Goal: Information Seeking & Learning: Learn about a topic

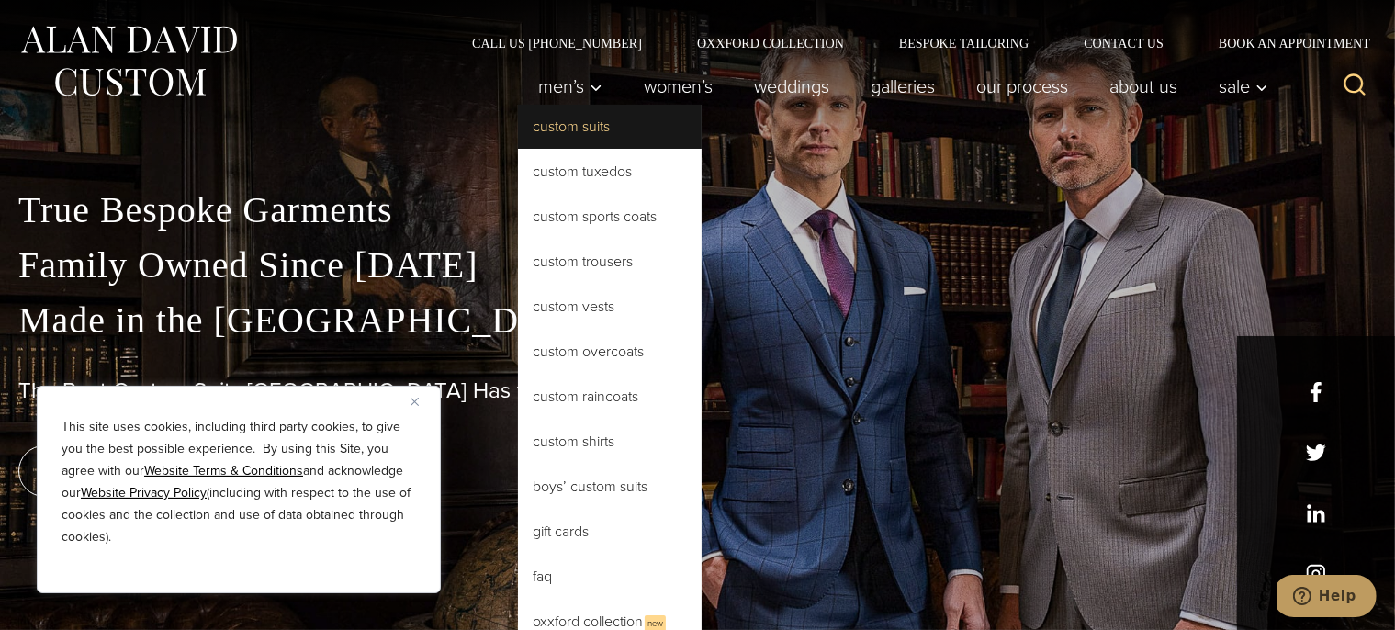
click at [566, 125] on link "Custom Suits" at bounding box center [610, 127] width 184 height 44
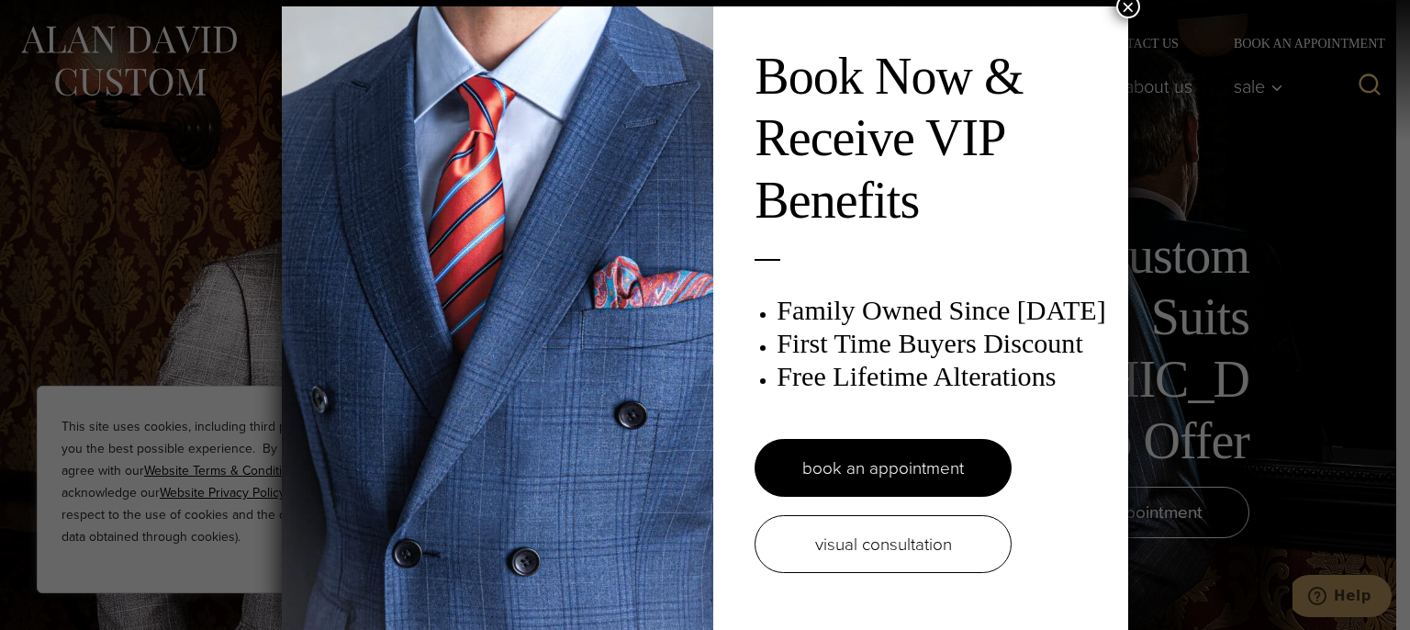
click at [1122, 13] on button "×" at bounding box center [1128, 6] width 24 height 24
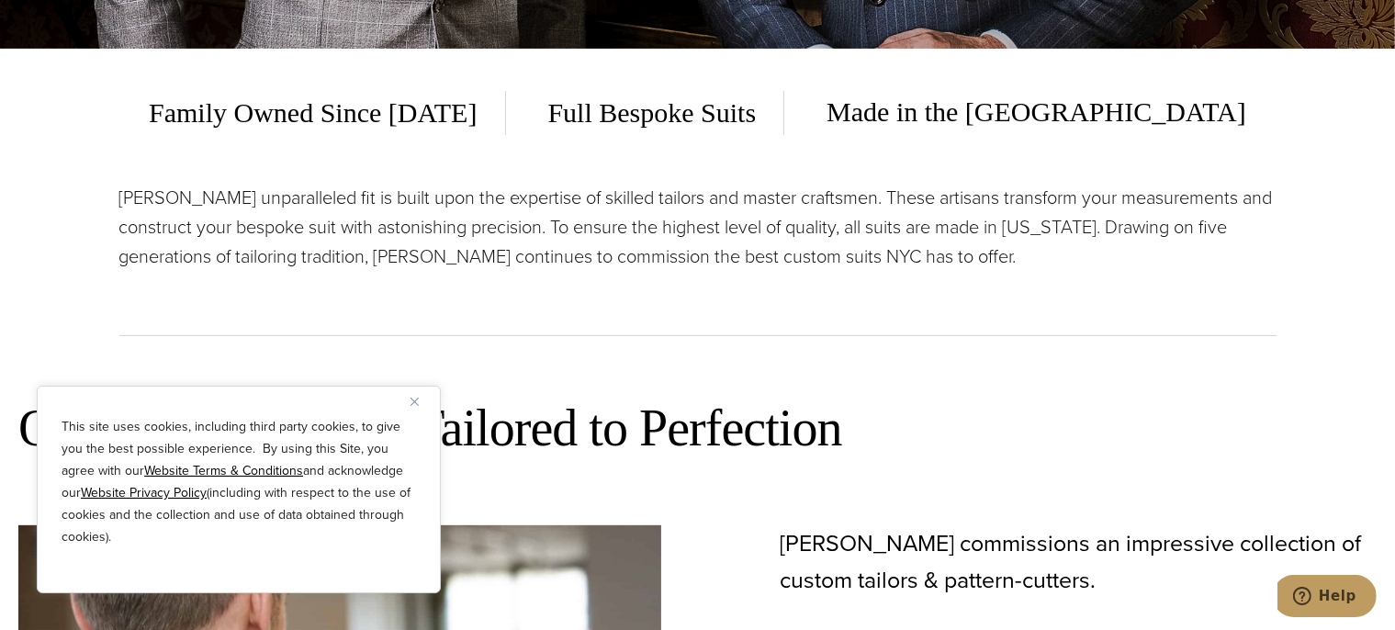
scroll to position [678, 0]
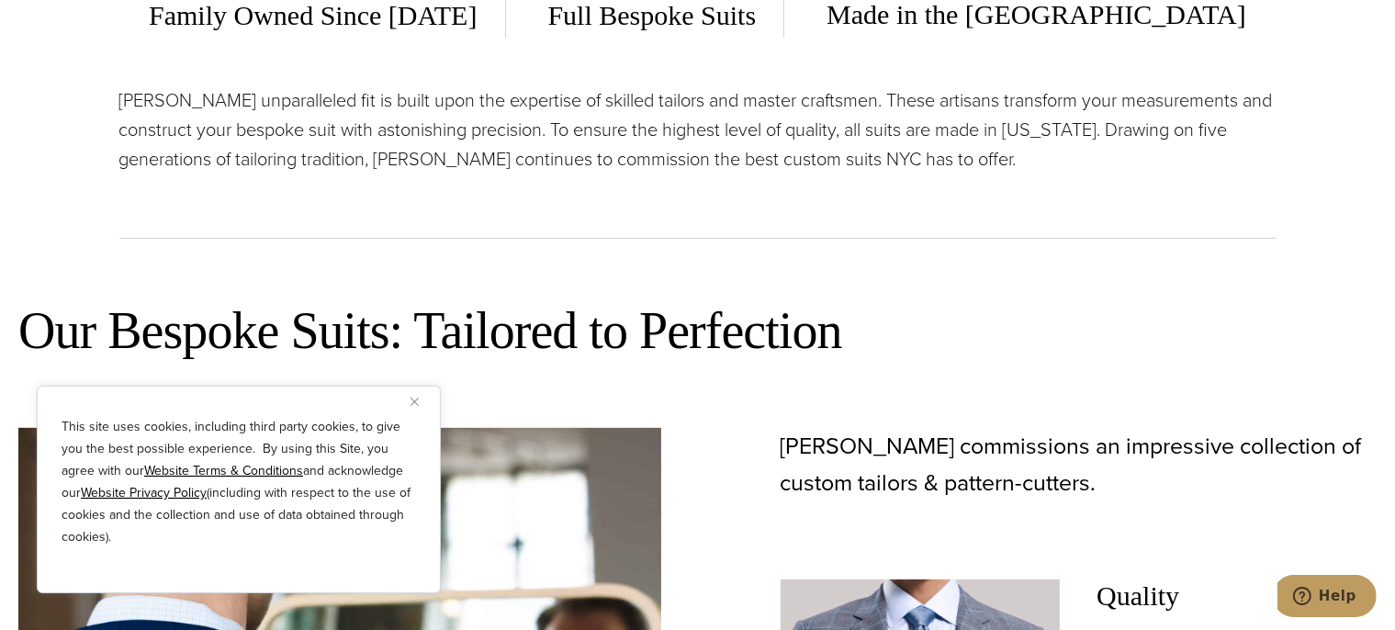
click at [409, 402] on div "This site uses cookies, including third party cookies, to give you the best pos…" at bounding box center [239, 489] width 404 height 207
click at [413, 405] on img "Close" at bounding box center [414, 402] width 8 height 8
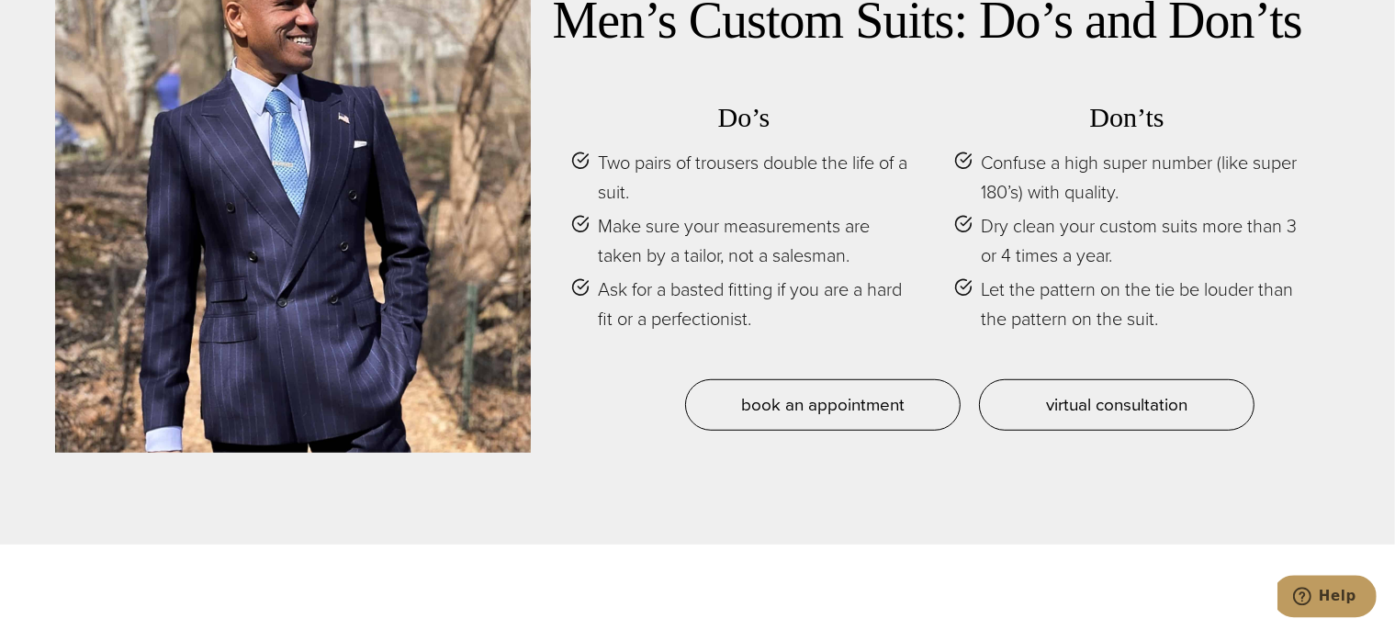
scroll to position [8046, 0]
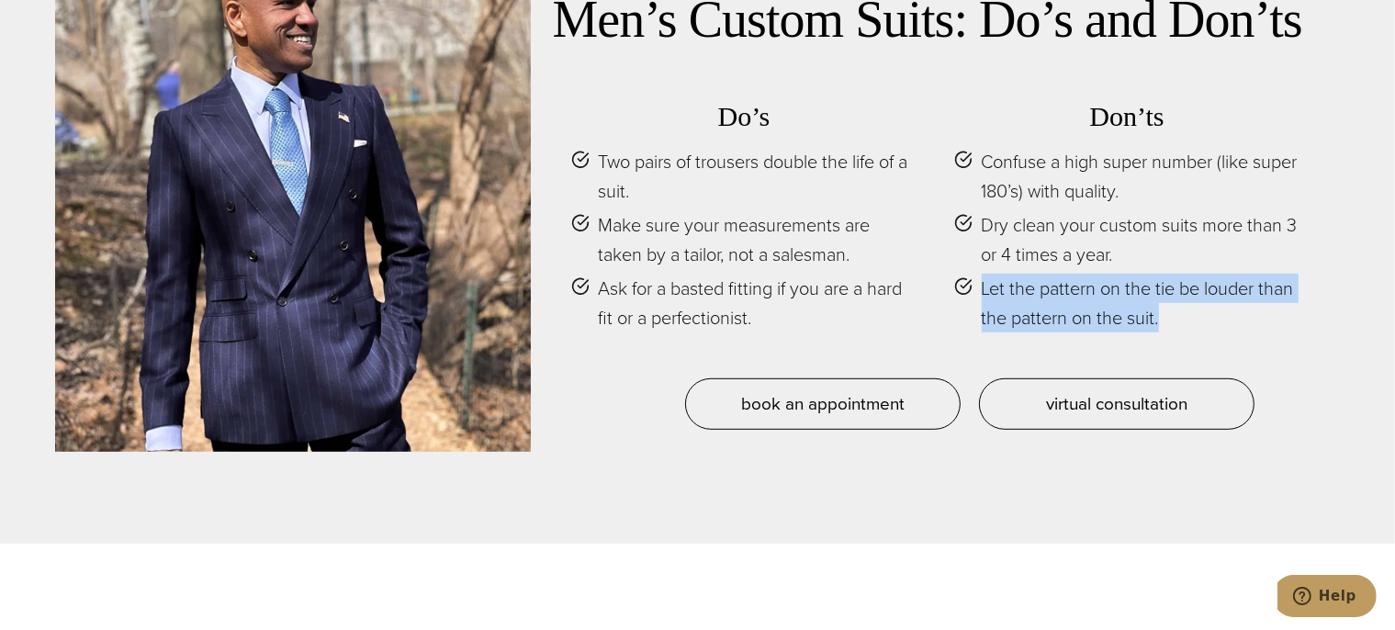
drag, startPoint x: 979, startPoint y: 251, endPoint x: 1160, endPoint y: 288, distance: 185.6
click at [1160, 288] on li "Let the pattern on the tie be louder than the pattern on the suit." at bounding box center [1127, 303] width 346 height 59
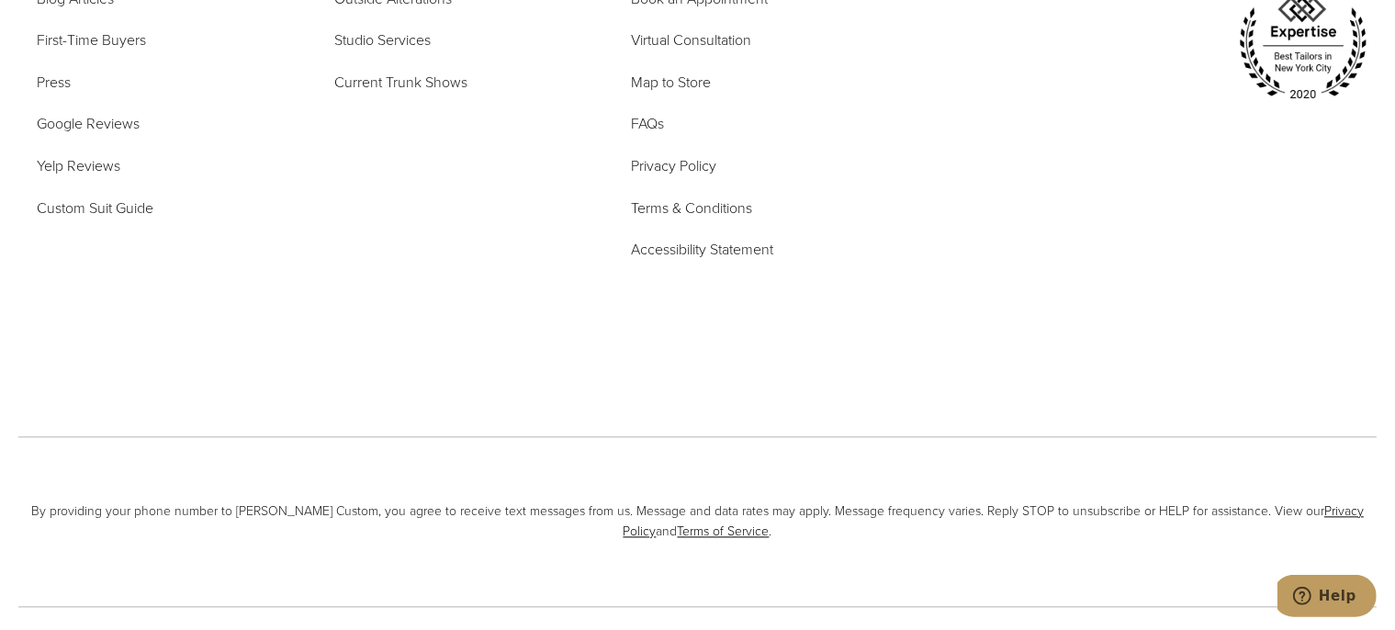
scroll to position [10957, 0]
